Goal: Check status: Check status

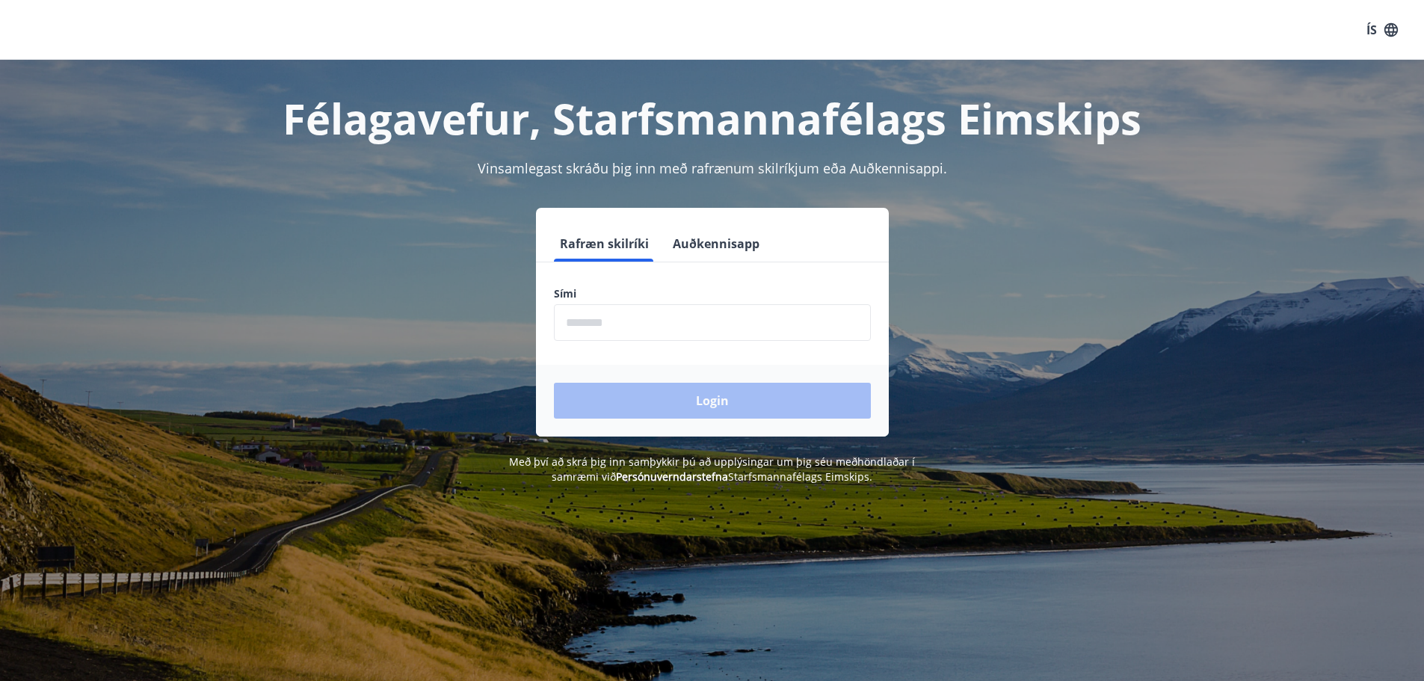
click at [674, 328] on input "phone" at bounding box center [712, 322] width 317 height 37
type input "********"
click at [804, 395] on button "Login" at bounding box center [712, 401] width 317 height 36
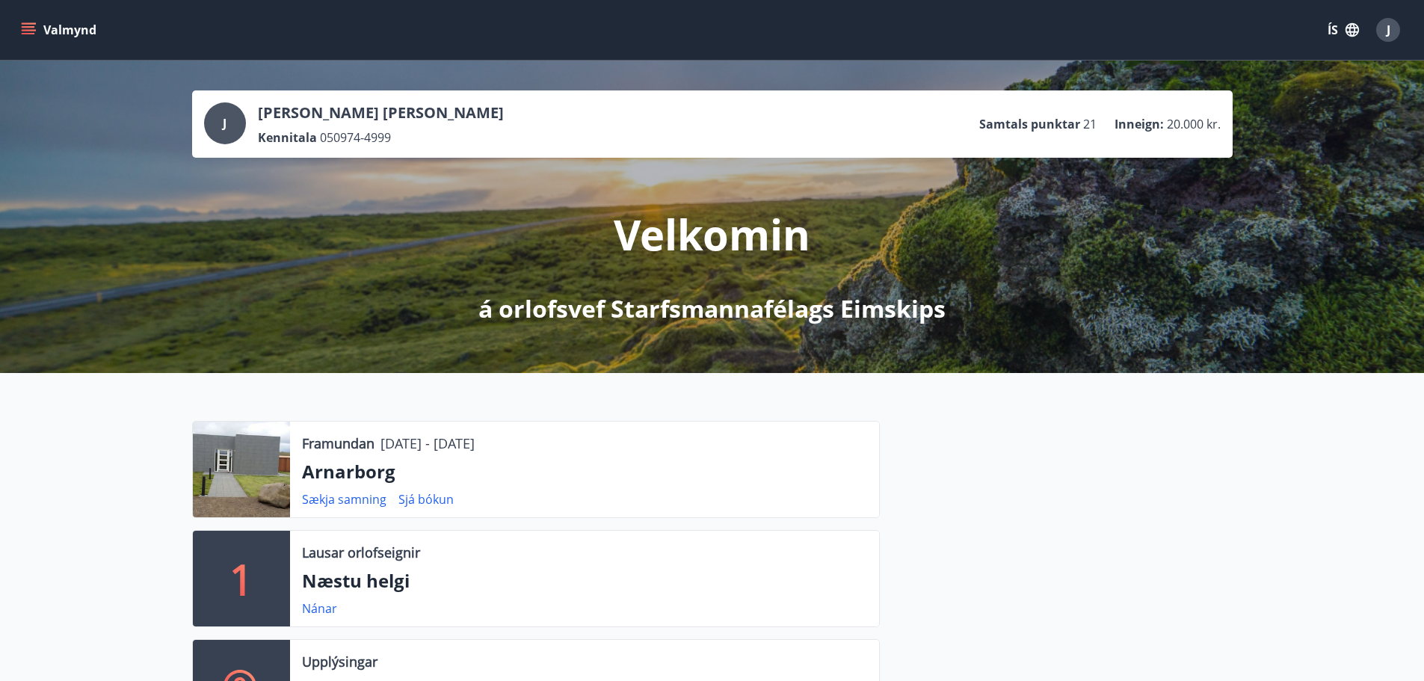
click at [56, 19] on button "Valmynd" at bounding box center [60, 29] width 84 height 27
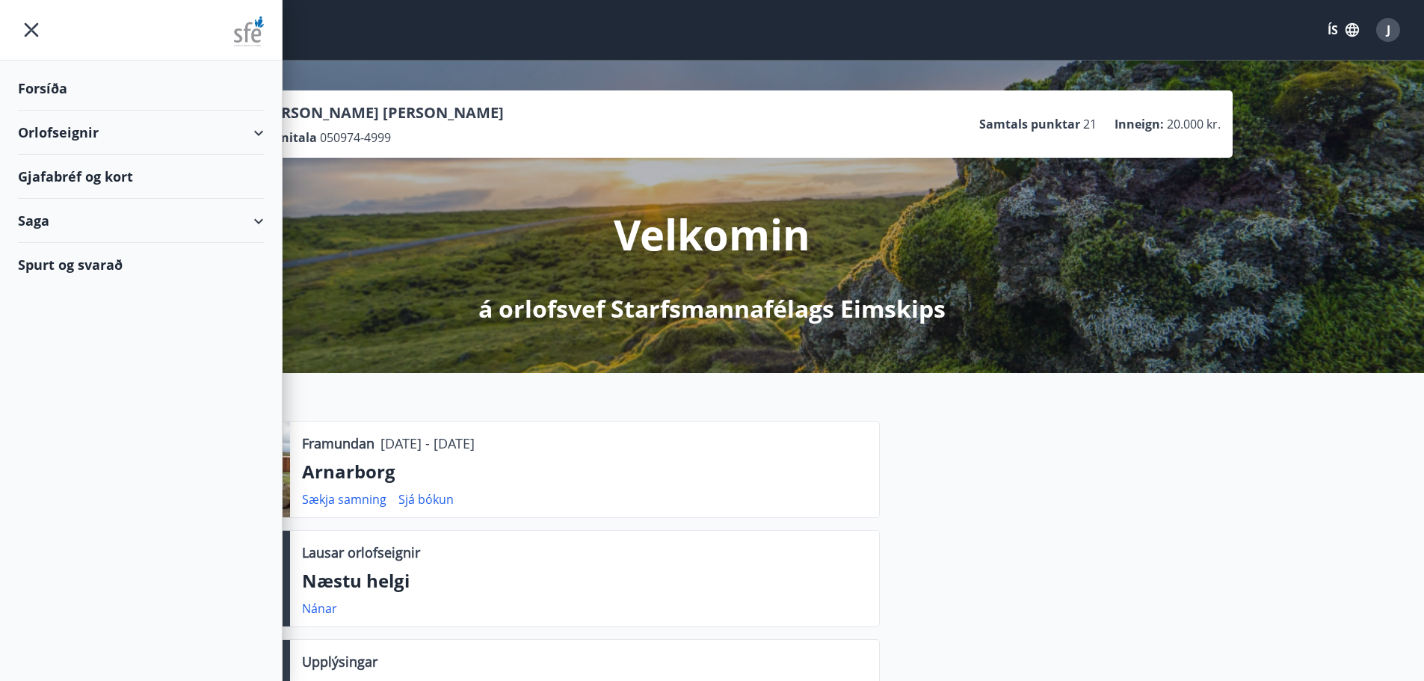
click at [96, 222] on div "Saga" at bounding box center [141, 221] width 246 height 44
click at [62, 253] on div "Bókanir" at bounding box center [141, 258] width 222 height 31
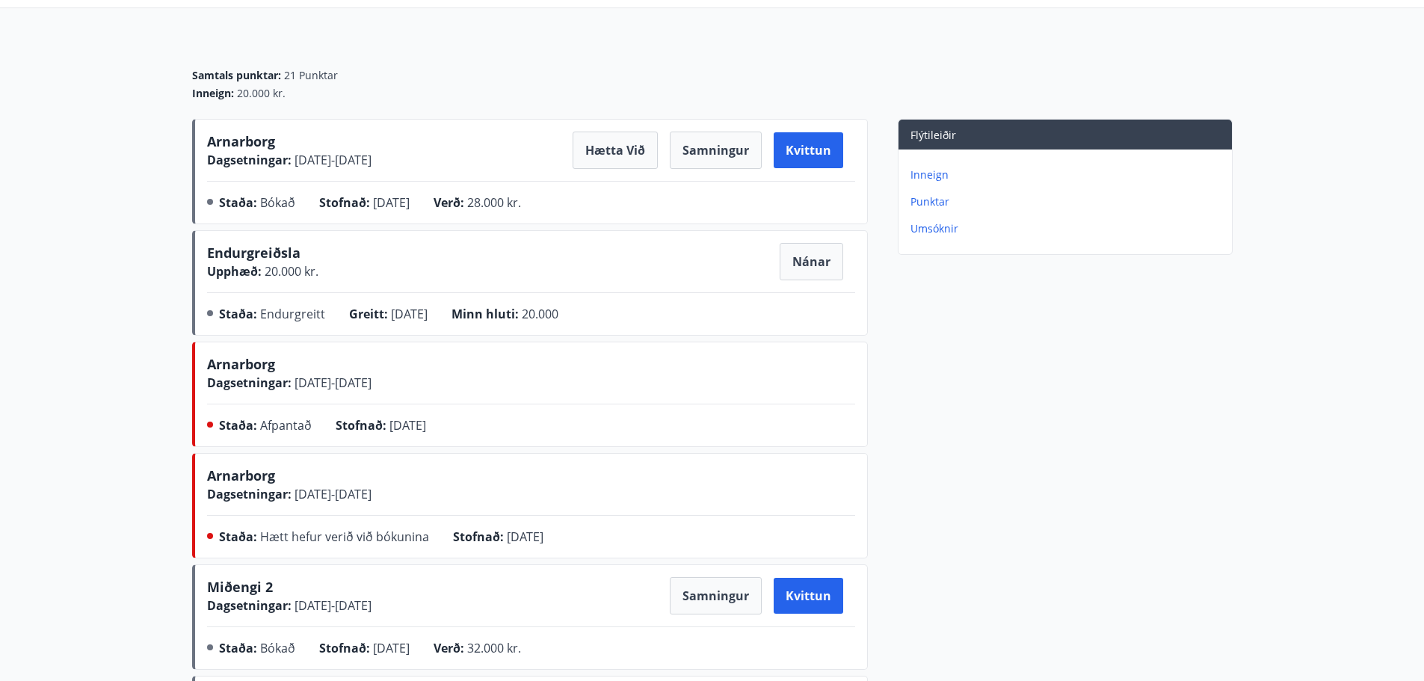
scroll to position [149, 0]
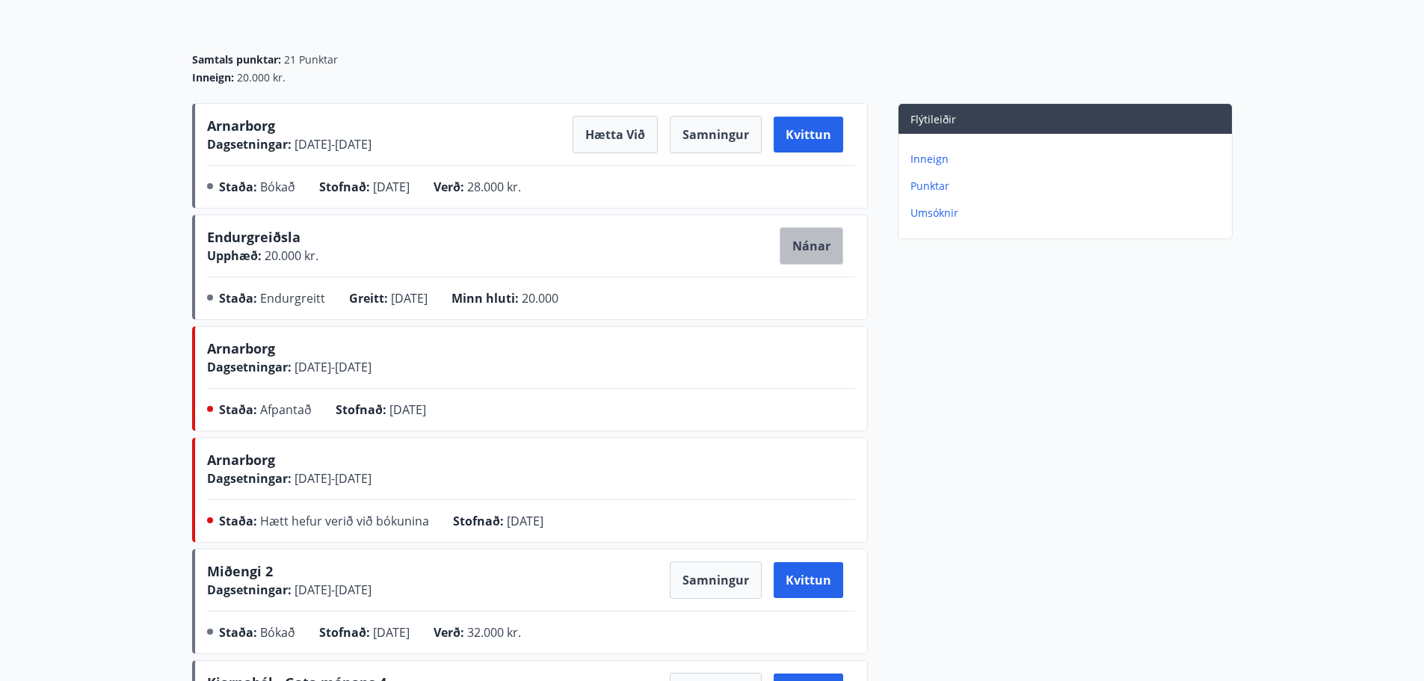
click at [793, 246] on button "Nánar" at bounding box center [811, 245] width 64 height 37
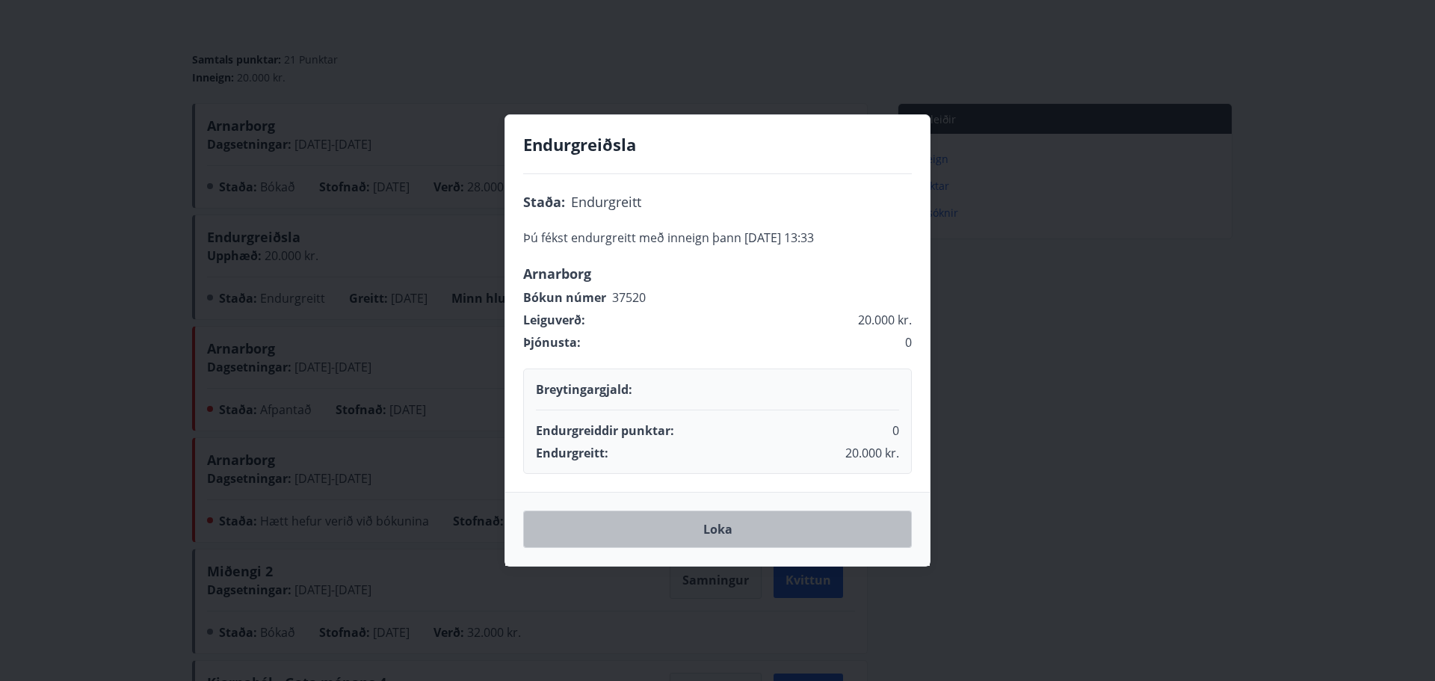
click at [735, 533] on button "Loka" at bounding box center [717, 528] width 389 height 37
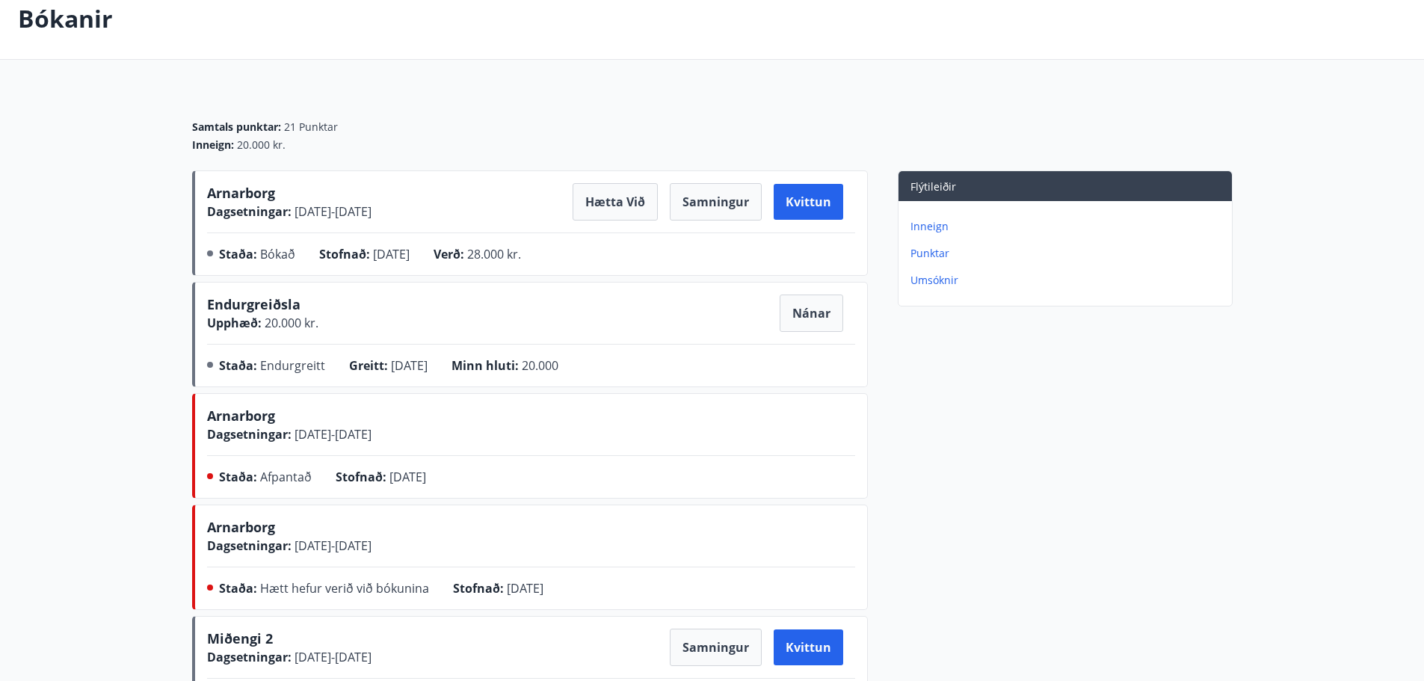
scroll to position [0, 0]
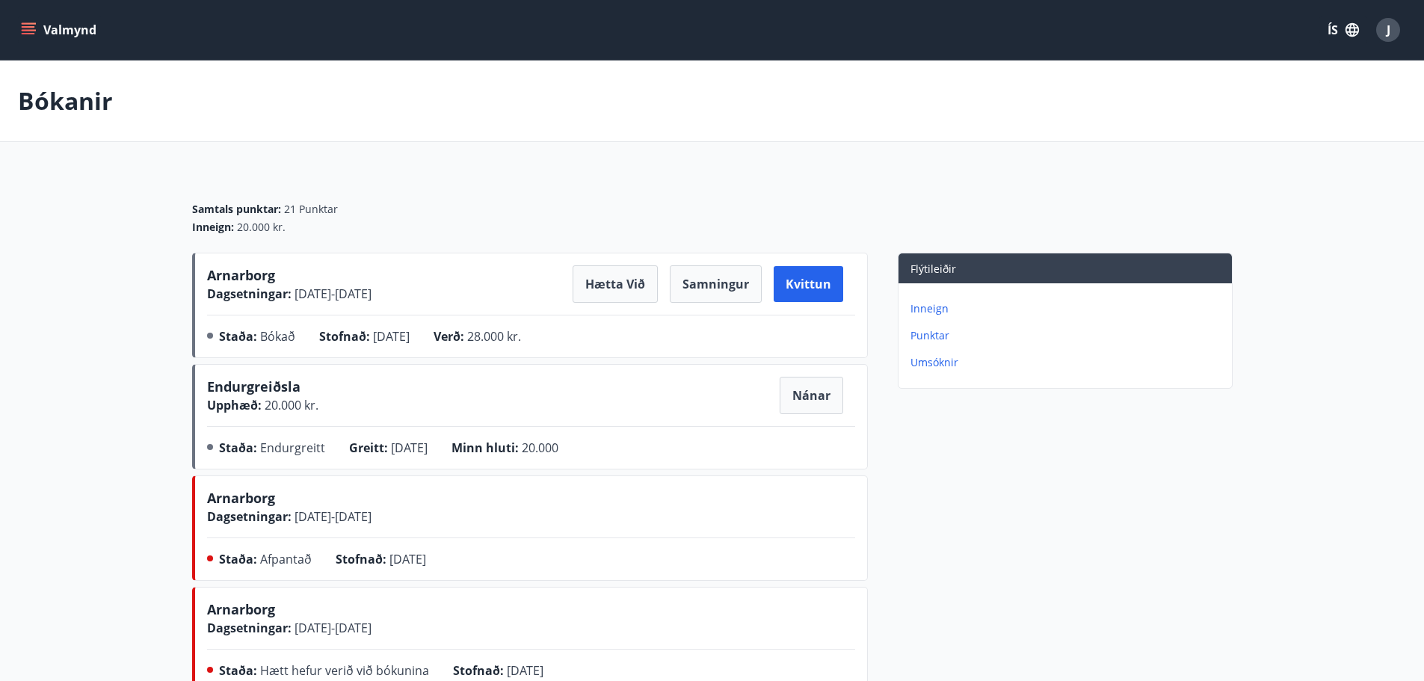
click at [927, 311] on p "Inneign" at bounding box center [1067, 308] width 315 height 15
